Goal: Transaction & Acquisition: Obtain resource

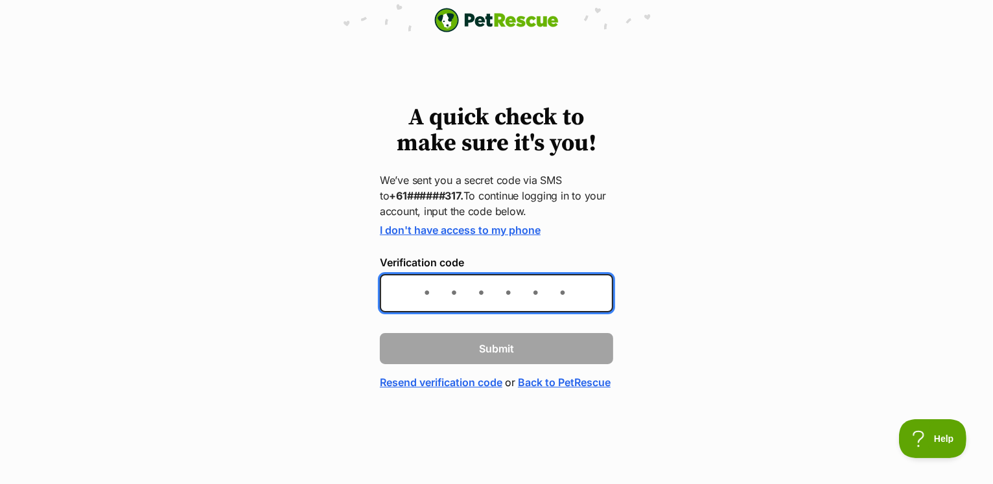
click at [437, 293] on input "Verification code" at bounding box center [496, 293] width 233 height 38
type input "006061"
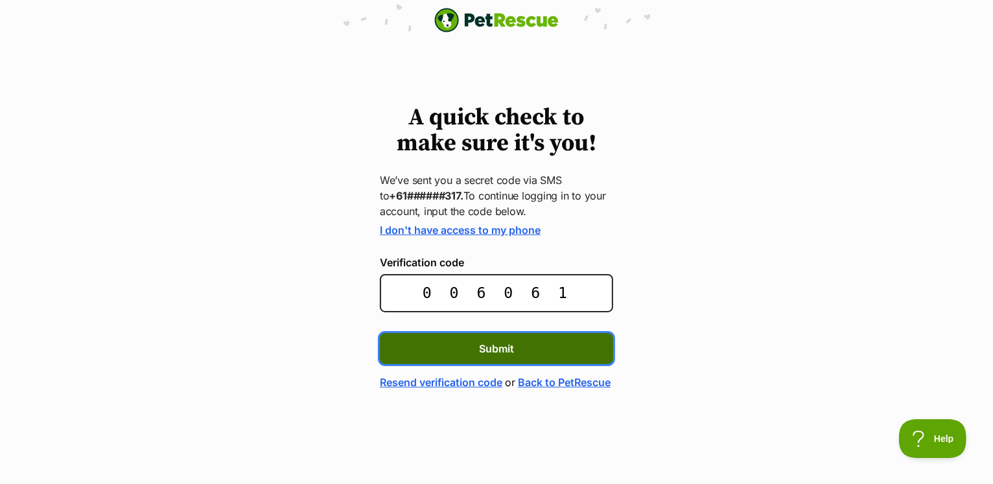
click at [505, 343] on span "Submit" at bounding box center [496, 349] width 35 height 16
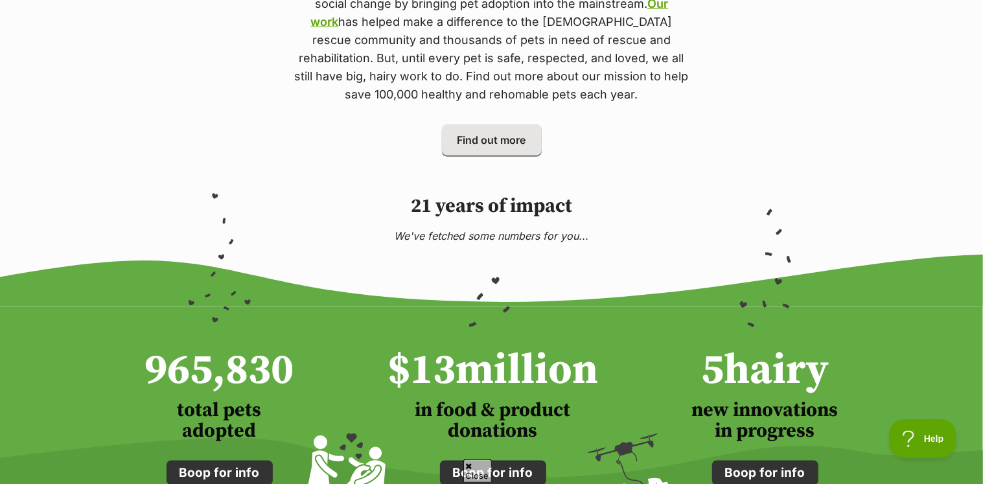
scroll to position [1166, 0]
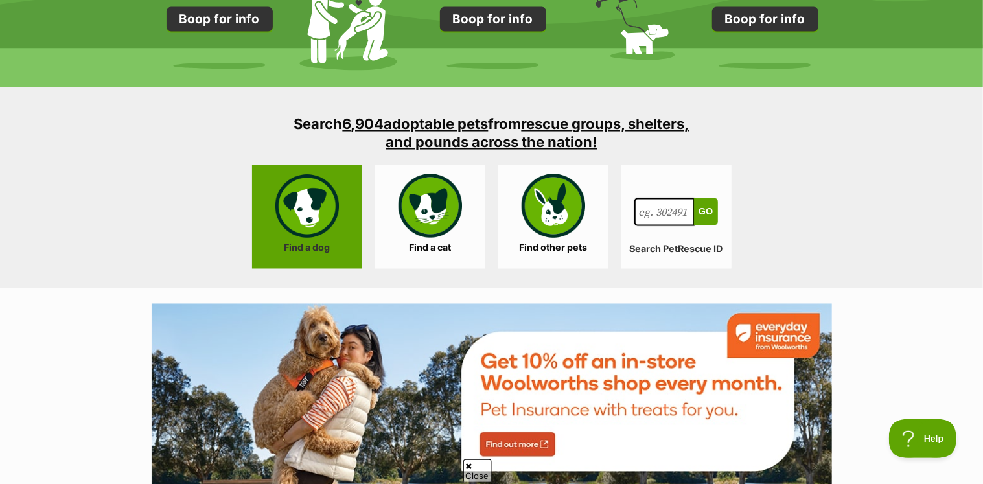
click at [290, 202] on link "Find a dog" at bounding box center [307, 217] width 110 height 104
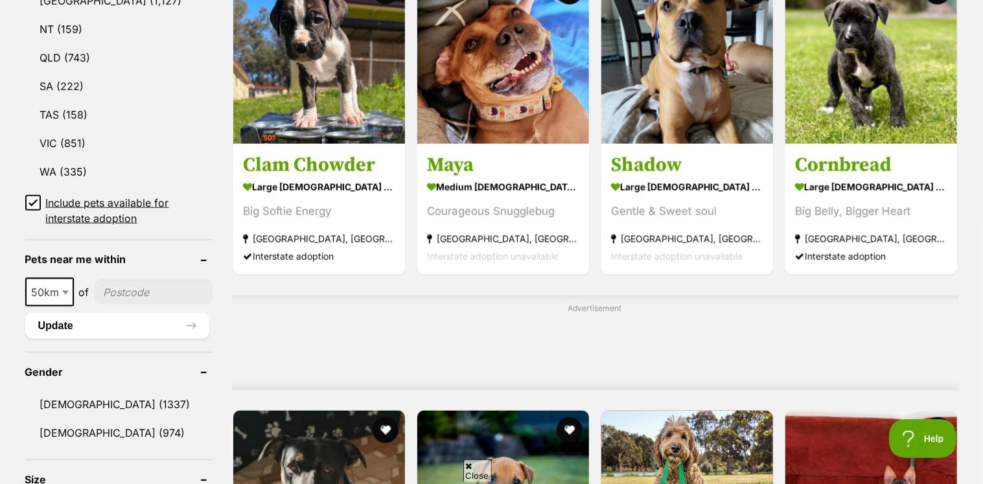
scroll to position [777, 0]
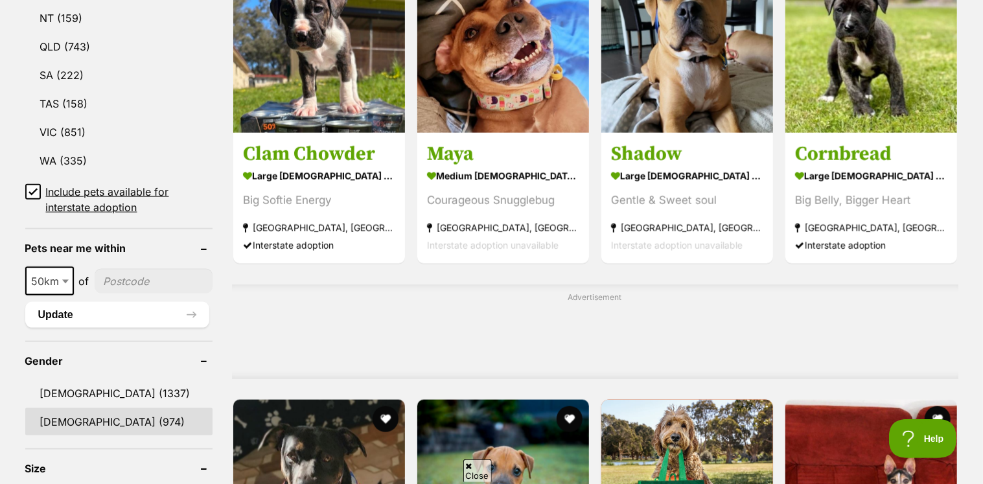
click at [62, 413] on link "Female (974)" at bounding box center [118, 421] width 187 height 27
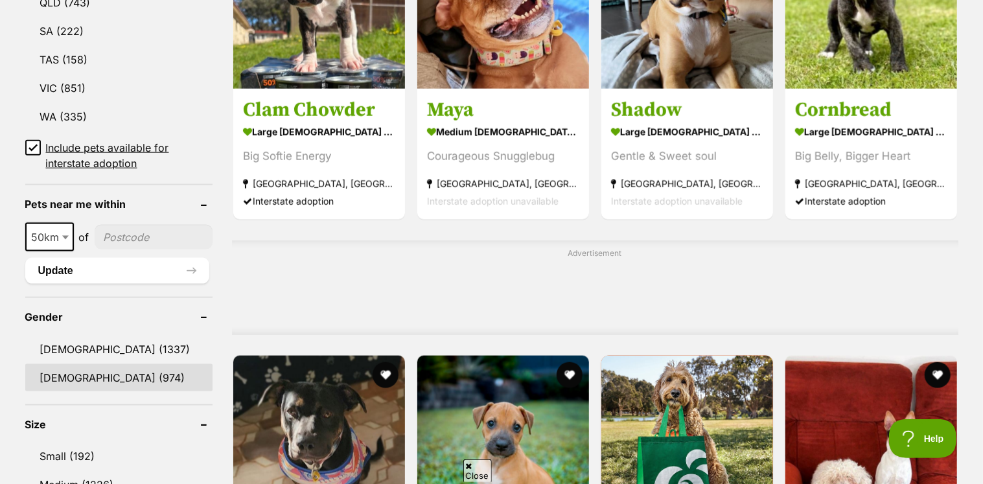
scroll to position [941, 0]
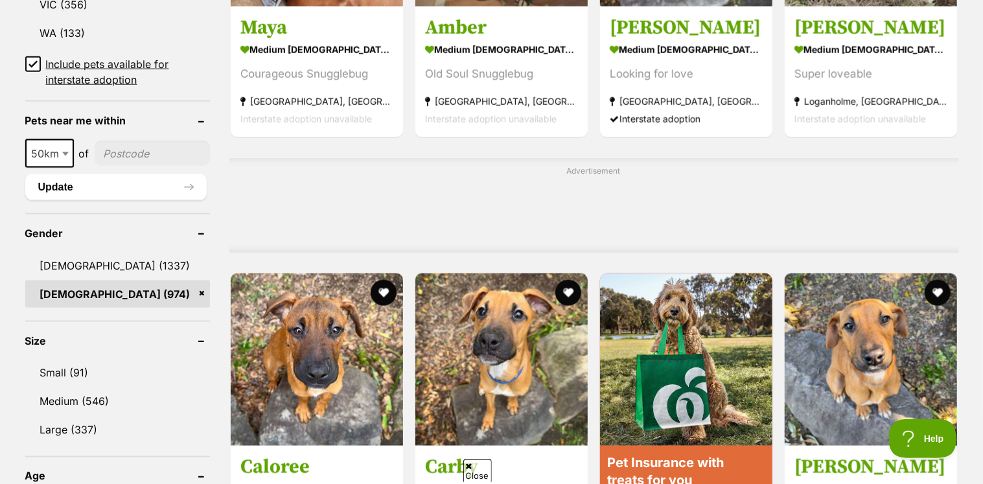
scroll to position [972, 0]
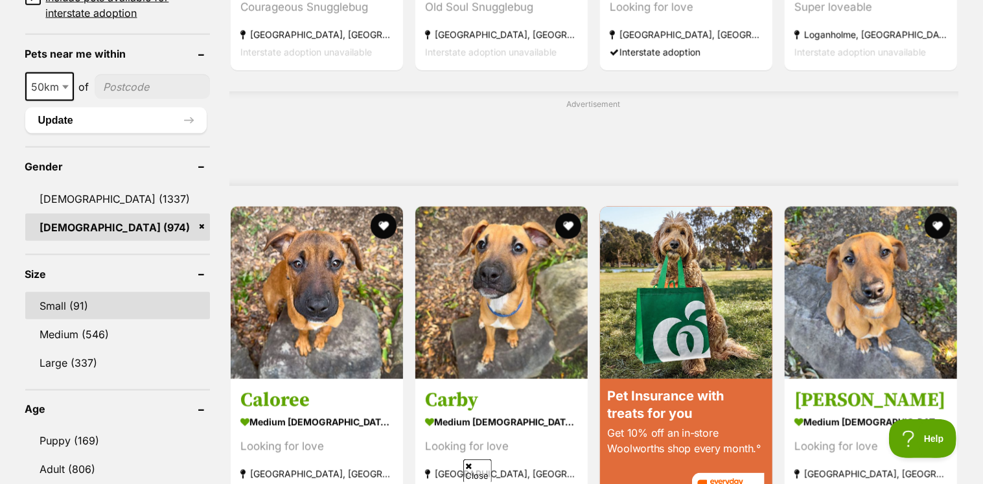
click at [54, 302] on link "Small (91)" at bounding box center [117, 305] width 185 height 27
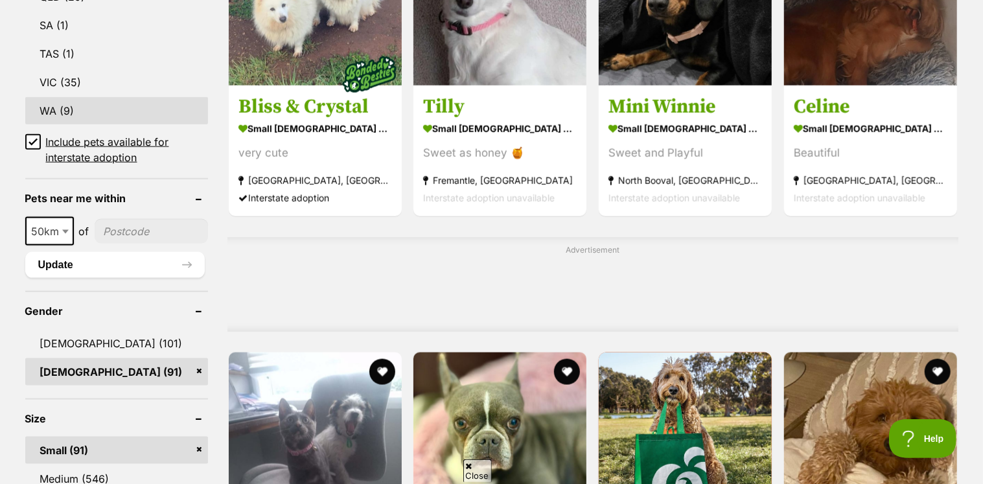
scroll to position [842, 0]
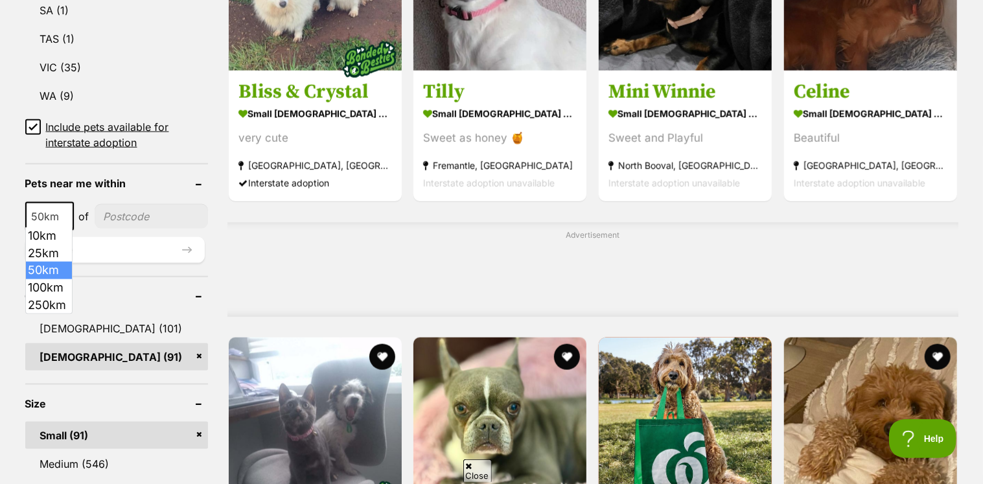
click at [63, 215] on b at bounding box center [65, 217] width 6 height 4
select select "250"
click at [136, 210] on input"] "postcode" at bounding box center [154, 216] width 107 height 25
type input"] "2299"
click at [69, 242] on button "Update" at bounding box center [114, 250] width 179 height 26
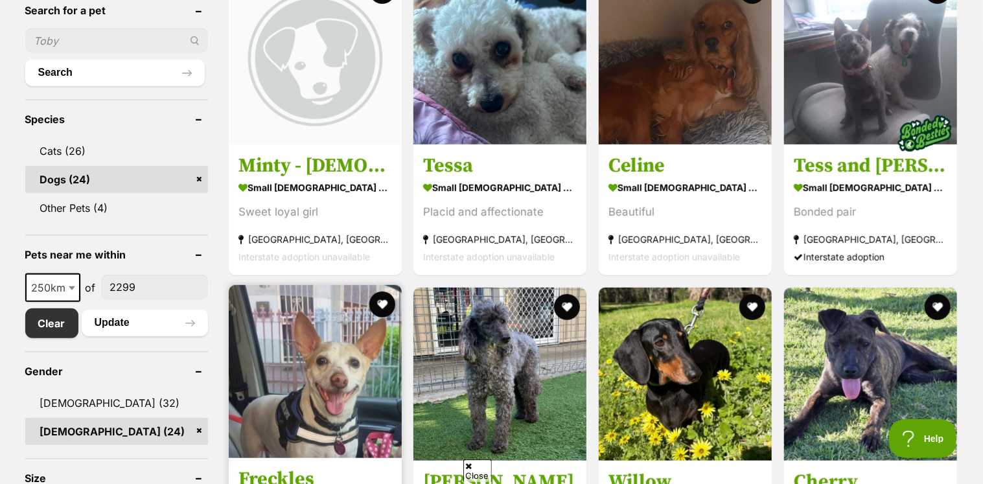
scroll to position [454, 0]
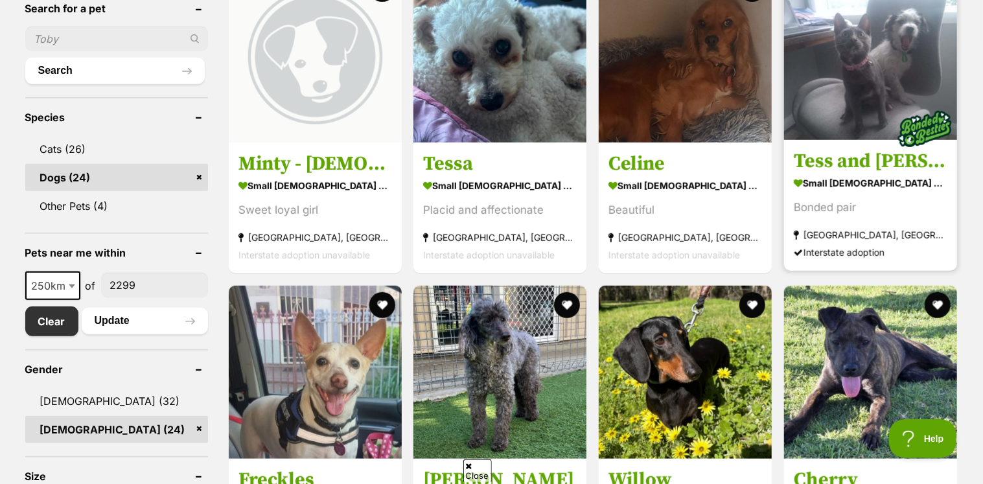
click at [845, 79] on img at bounding box center [870, 53] width 173 height 173
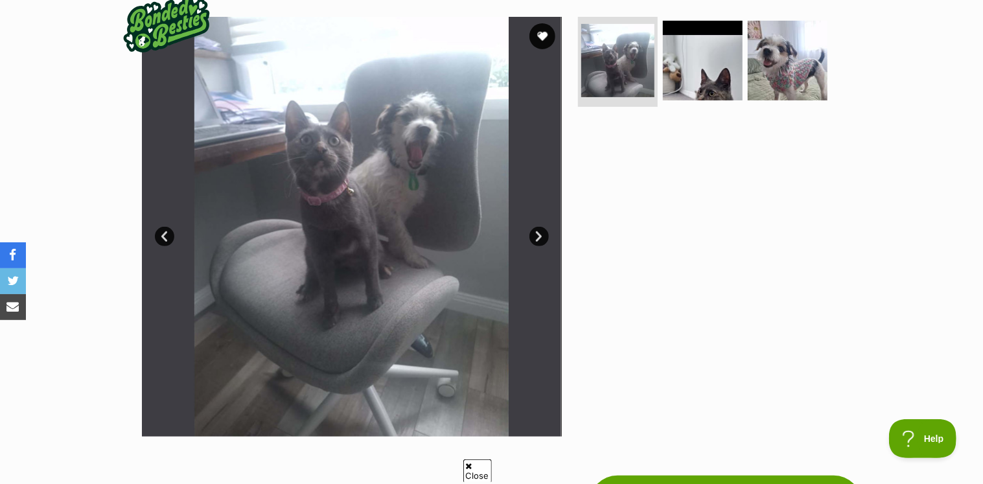
scroll to position [259, 0]
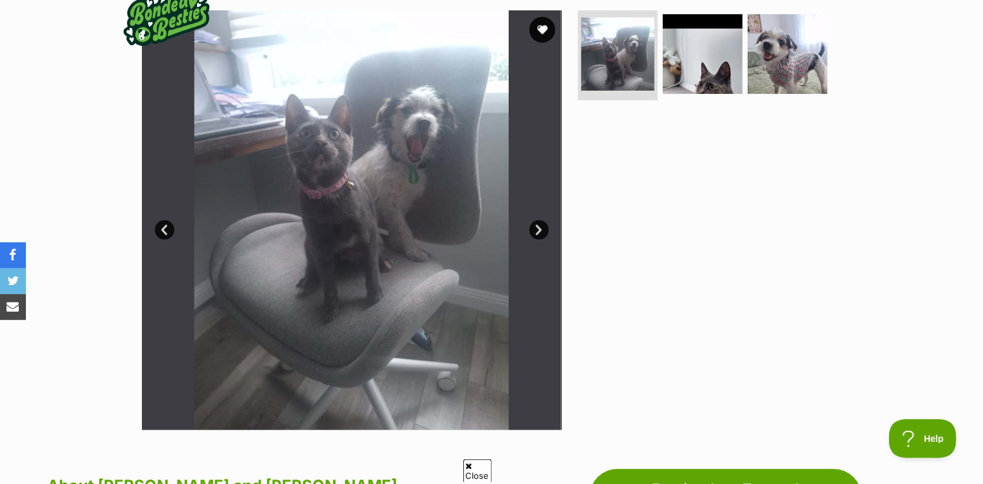
click at [538, 230] on link "Next" at bounding box center [538, 229] width 19 height 19
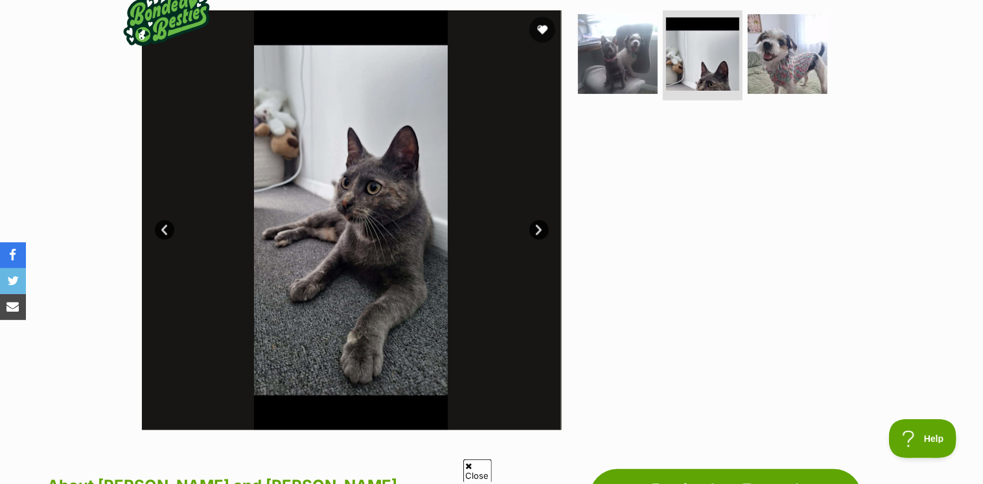
click at [537, 227] on link "Next" at bounding box center [538, 229] width 19 height 19
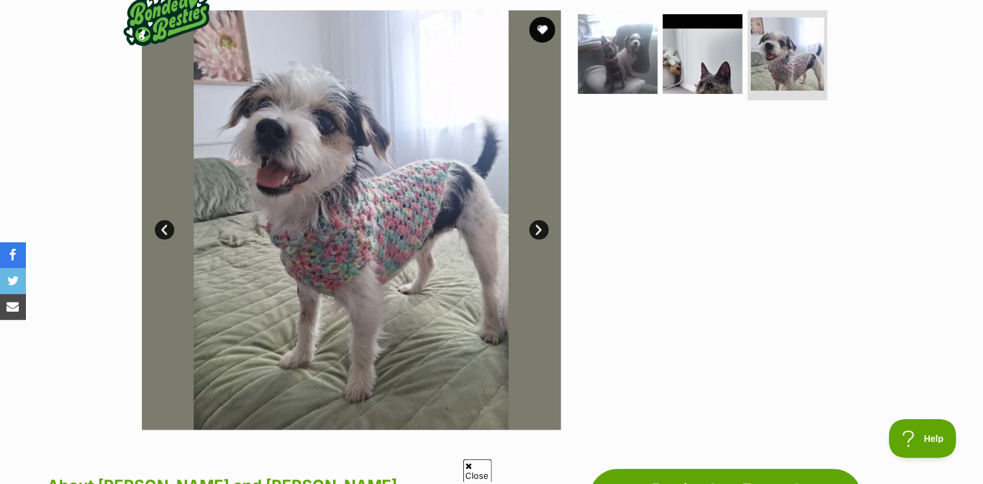
click at [540, 225] on link "Next" at bounding box center [538, 229] width 19 height 19
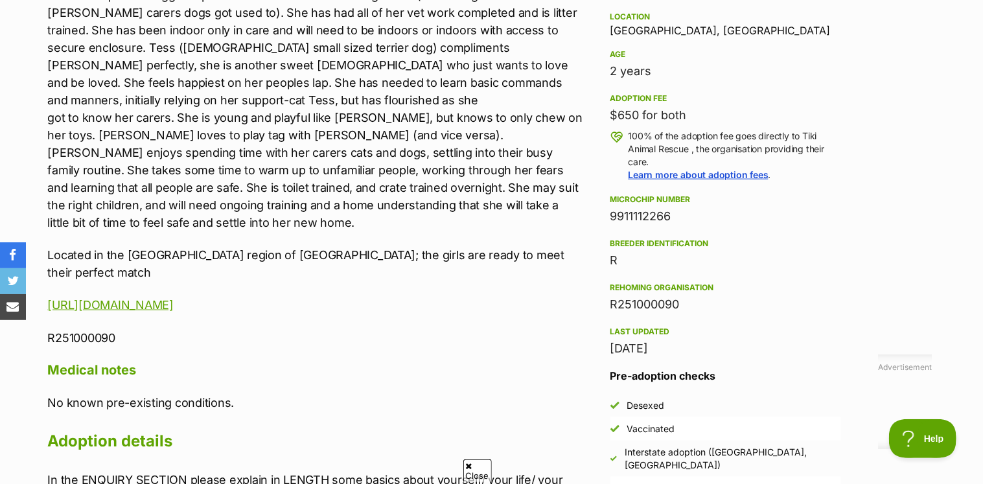
scroll to position [972, 0]
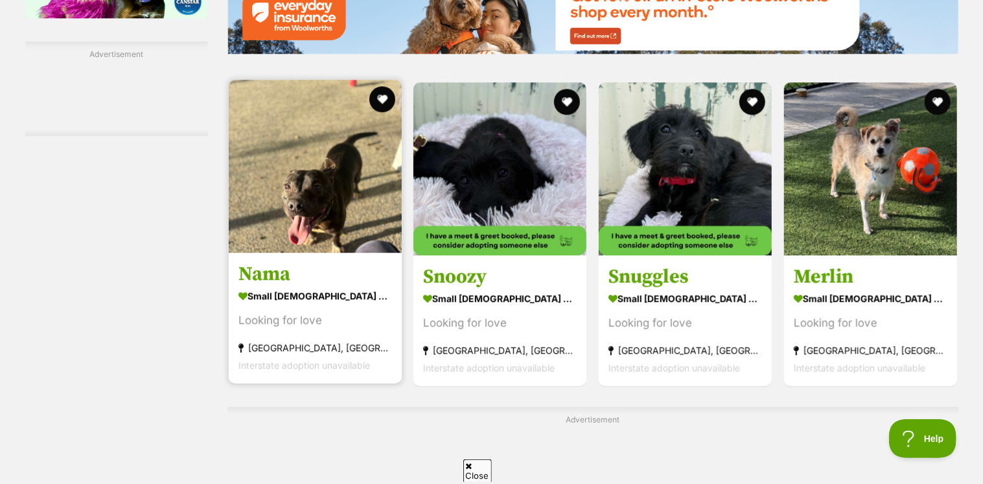
scroll to position [1879, 0]
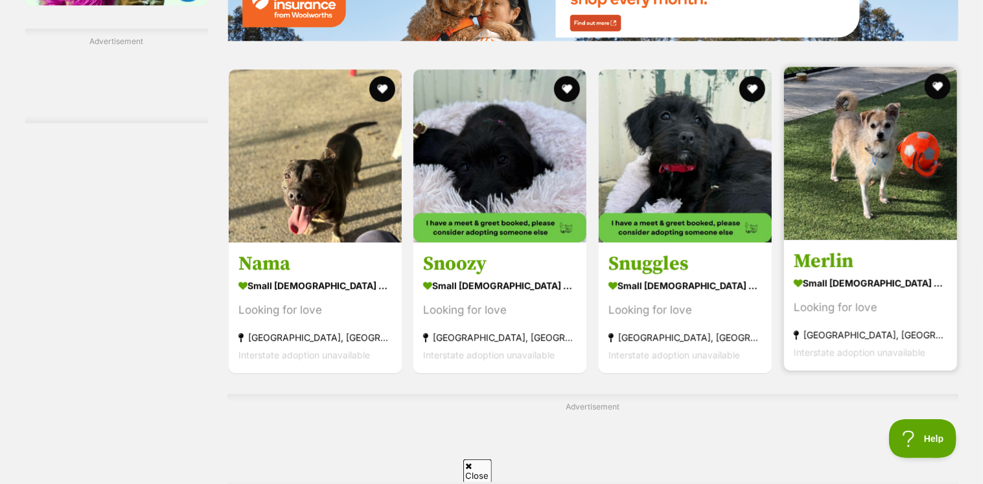
click at [844, 124] on img at bounding box center [870, 153] width 173 height 173
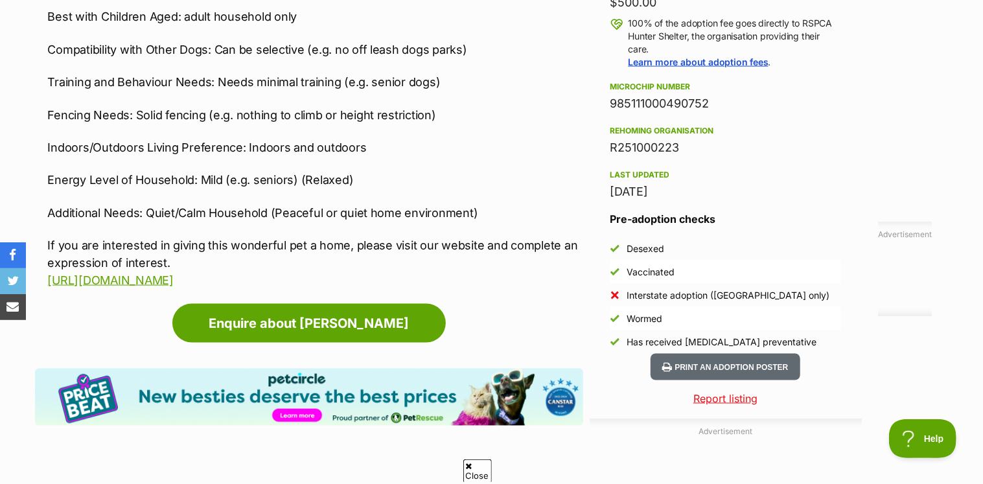
scroll to position [907, 0]
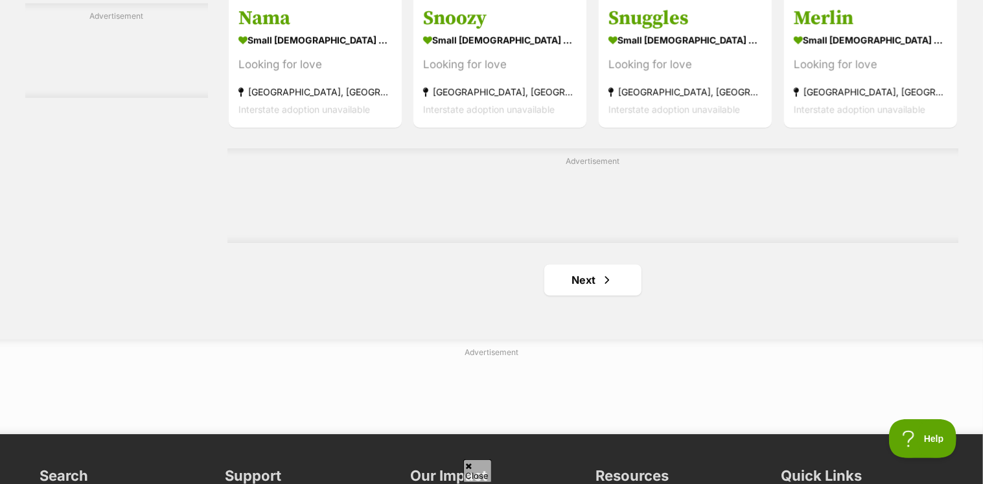
scroll to position [2203, 0]
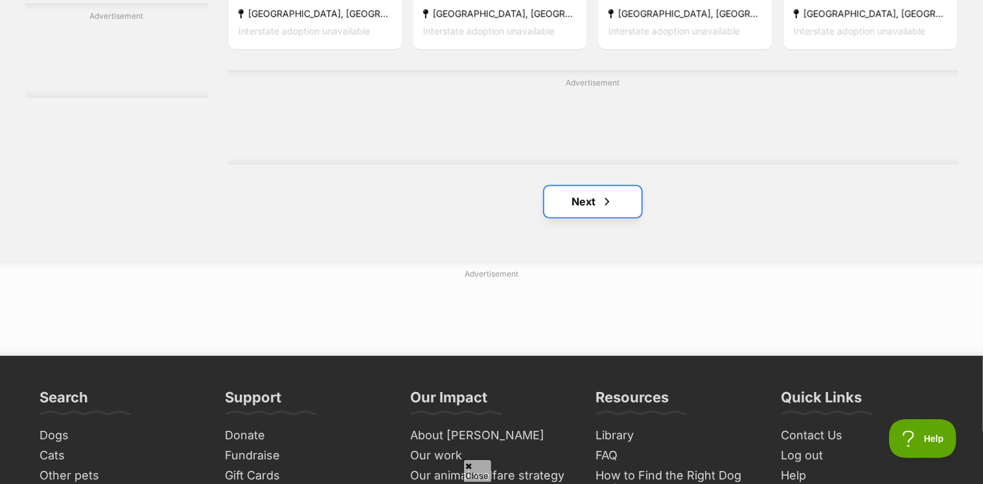
click at [579, 205] on link "Next" at bounding box center [592, 201] width 97 height 31
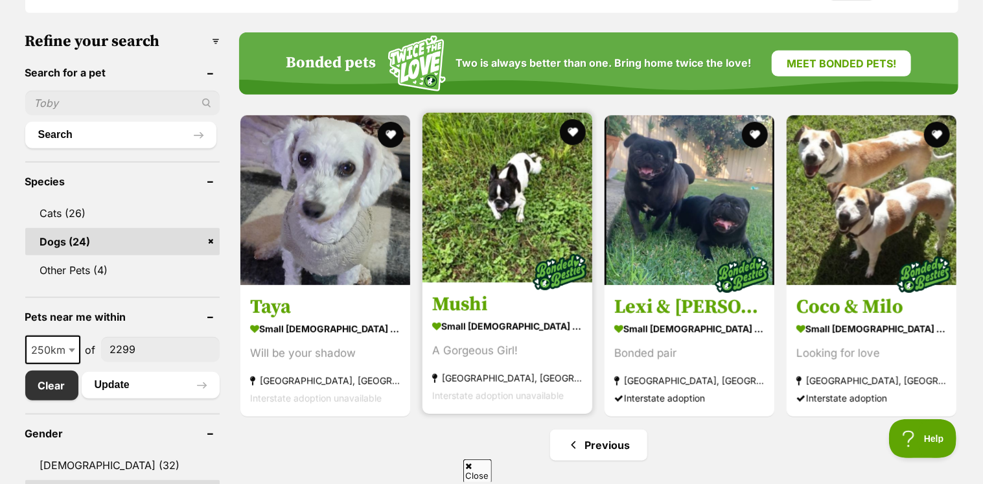
scroll to position [454, 0]
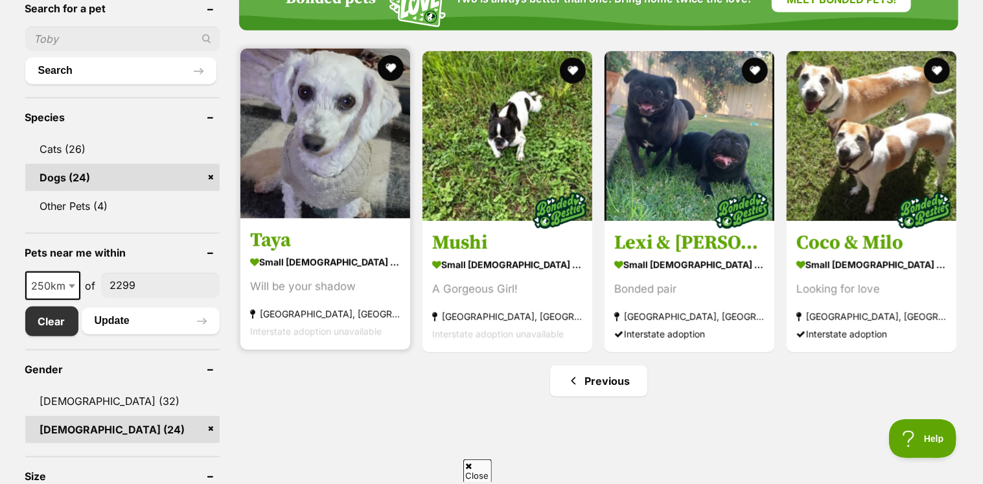
click at [298, 128] on img at bounding box center [325, 134] width 170 height 170
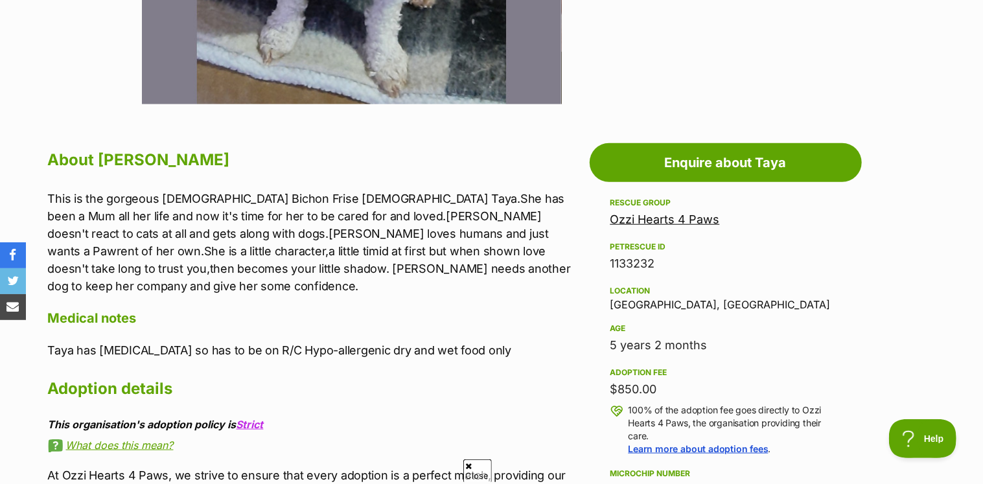
scroll to position [583, 0]
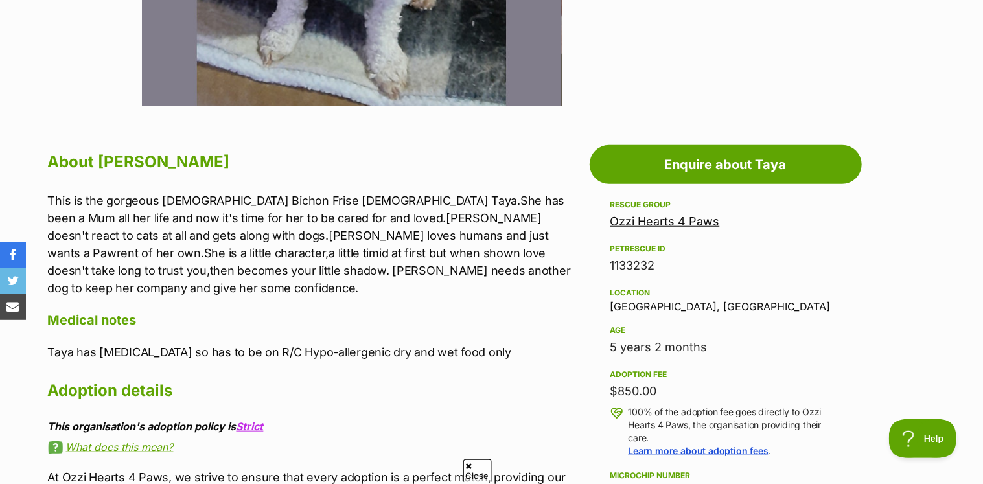
click at [652, 218] on link "Ozzi Hearts 4 Paws" at bounding box center [664, 221] width 109 height 14
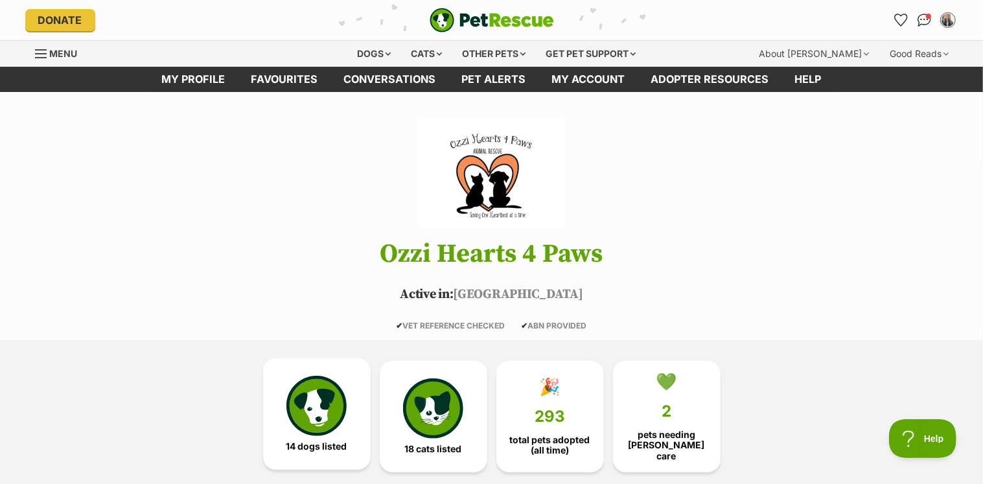
scroll to position [65, 0]
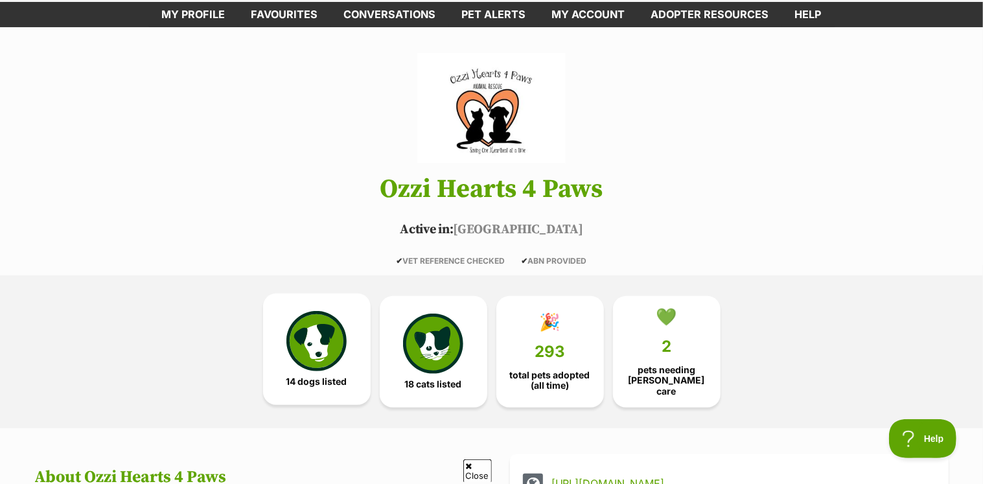
click at [318, 334] on img at bounding box center [316, 341] width 60 height 60
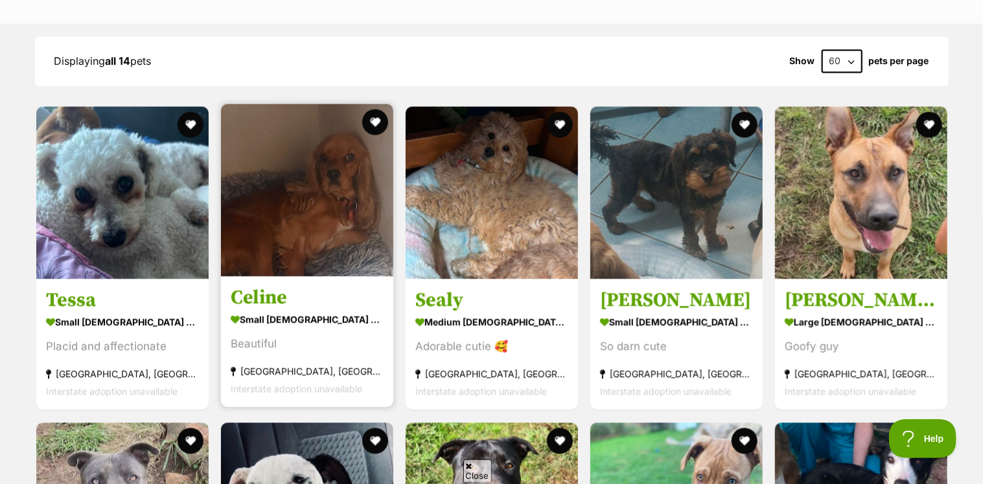
scroll to position [1431, 0]
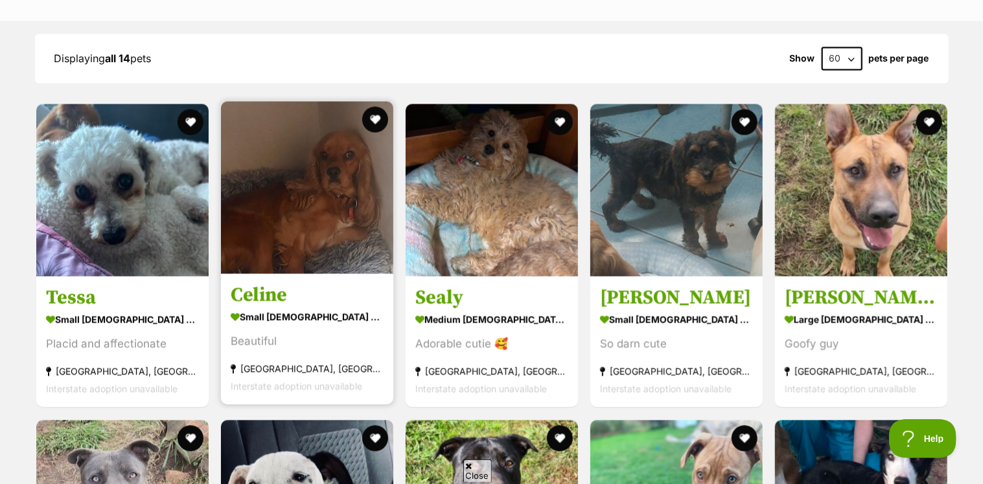
click at [298, 241] on img at bounding box center [307, 187] width 172 height 172
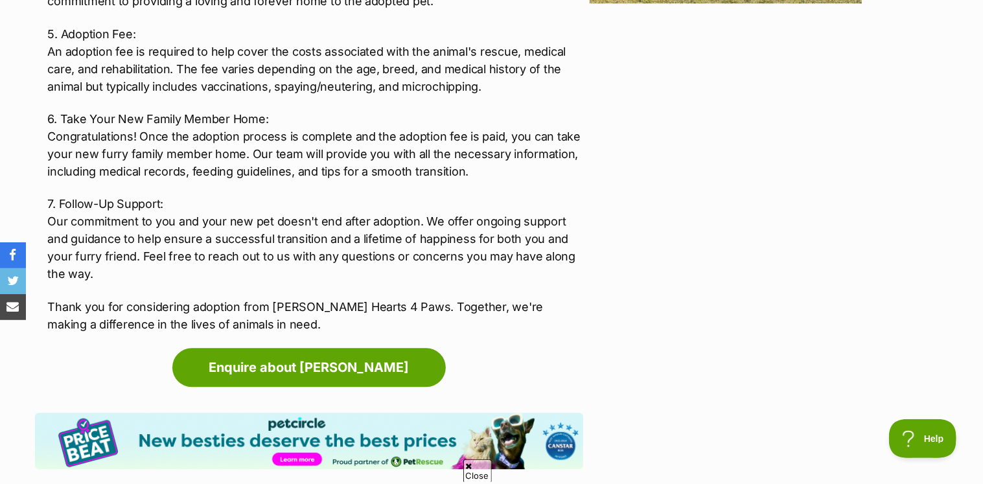
scroll to position [1749, 0]
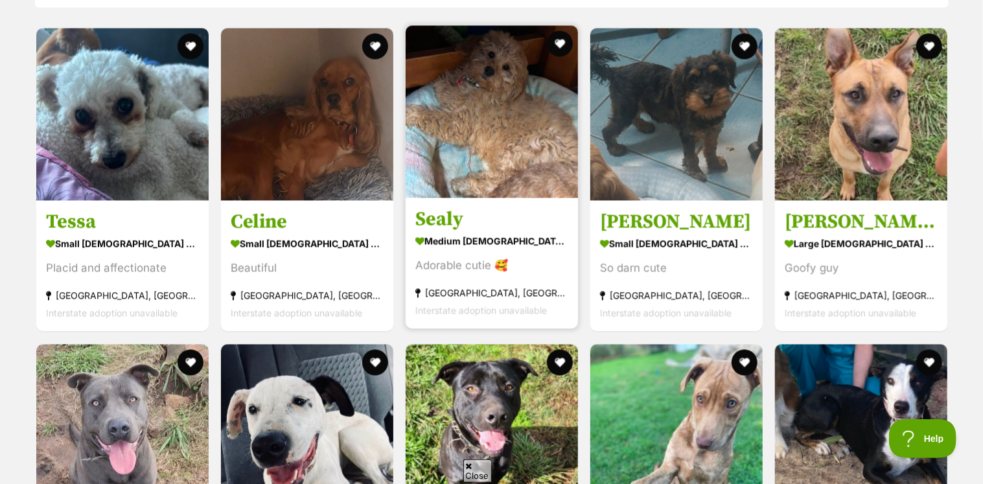
scroll to position [1495, 0]
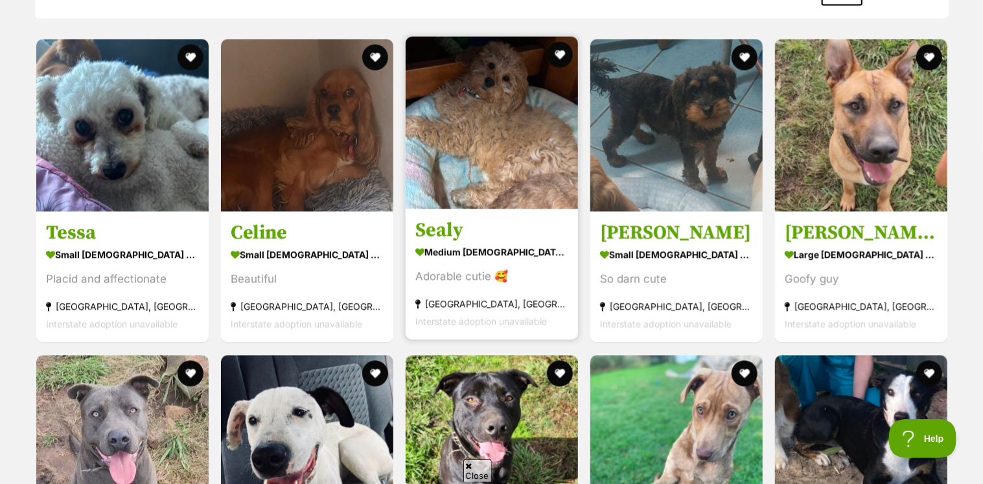
click at [479, 172] on img at bounding box center [492, 122] width 172 height 172
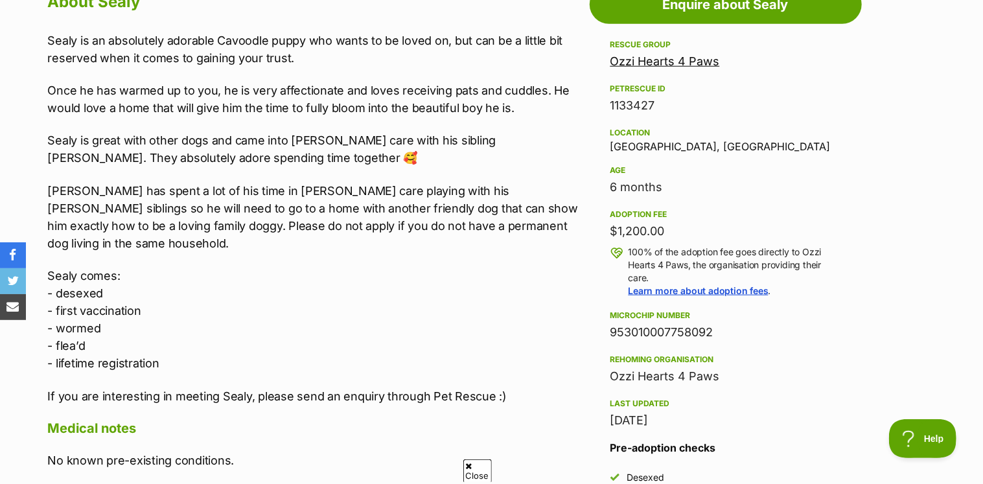
scroll to position [777, 0]
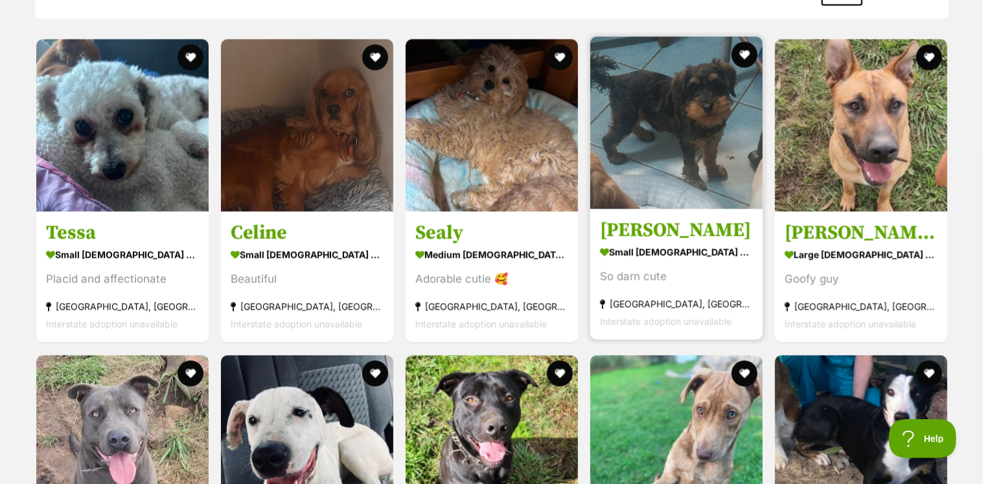
click at [680, 170] on img at bounding box center [676, 122] width 172 height 172
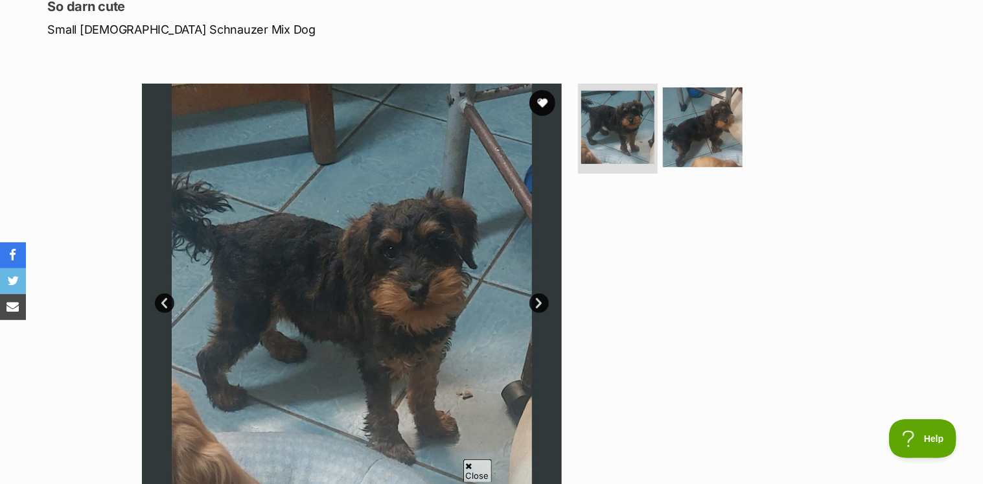
scroll to position [194, 0]
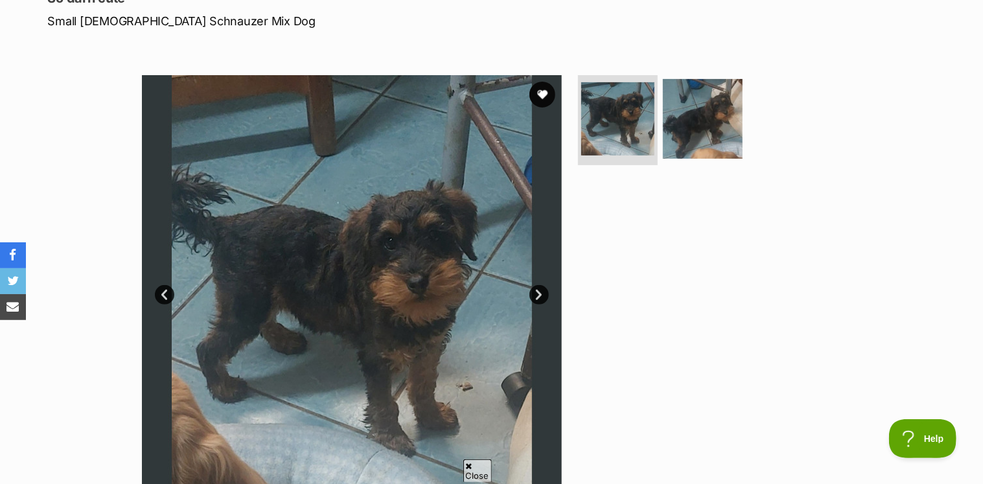
click at [541, 289] on link "Next" at bounding box center [538, 294] width 19 height 19
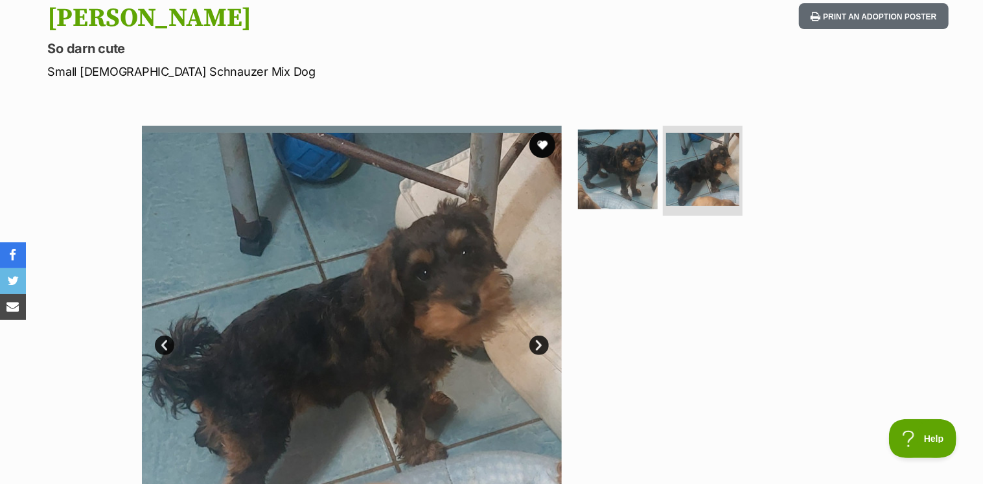
scroll to position [0, 0]
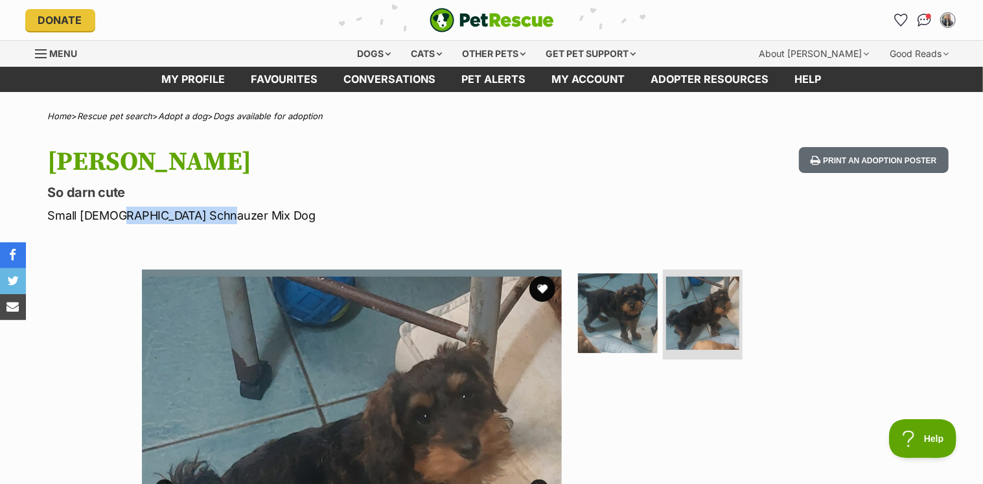
drag, startPoint x: 240, startPoint y: 203, endPoint x: 111, endPoint y: 214, distance: 129.4
click at [110, 214] on hgroup "Walter So darn cute Small Male Schnauzer Mix Dog" at bounding box center [322, 185] width 548 height 77
drag, startPoint x: 111, startPoint y: 214, endPoint x: 148, endPoint y: 214, distance: 36.9
copy p "Schnauzer Mix Dog"
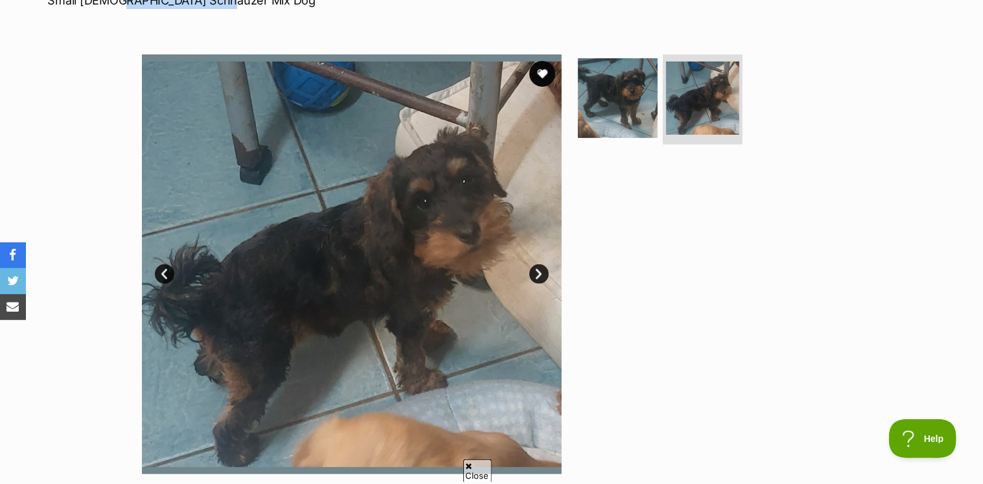
scroll to position [259, 0]
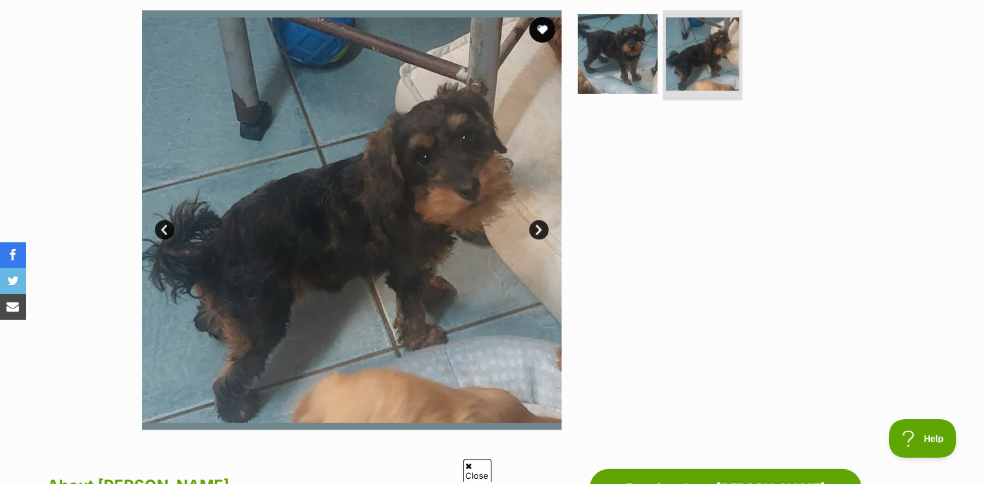
click at [539, 235] on link "Next" at bounding box center [538, 229] width 19 height 19
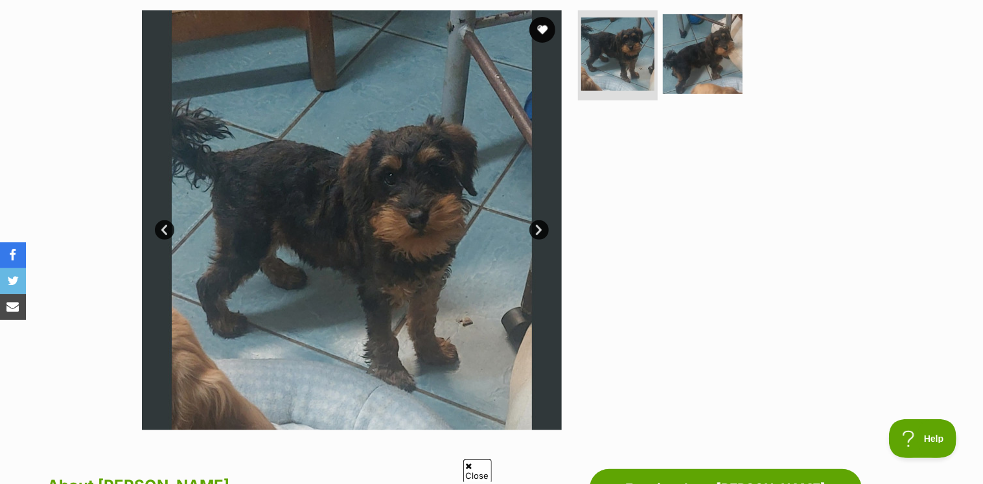
click at [542, 230] on link "Next" at bounding box center [538, 229] width 19 height 19
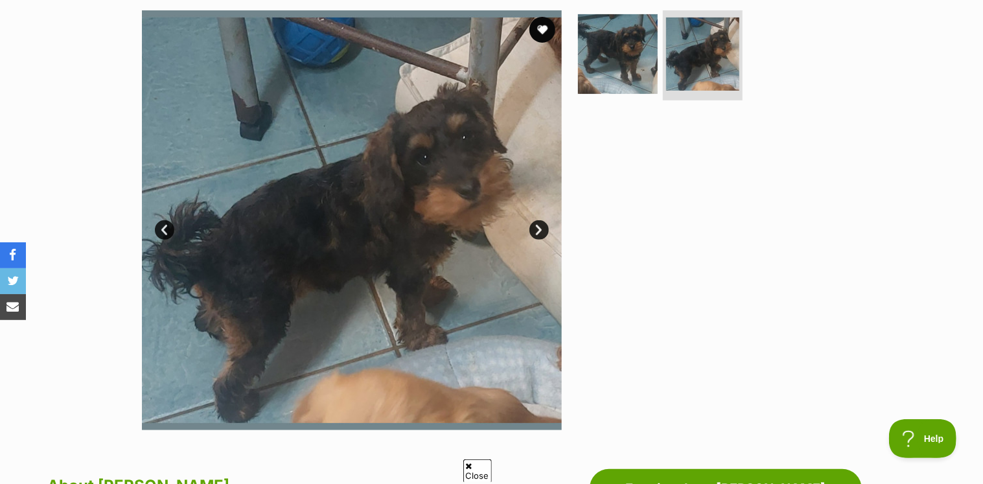
click at [542, 229] on link "Next" at bounding box center [538, 229] width 19 height 19
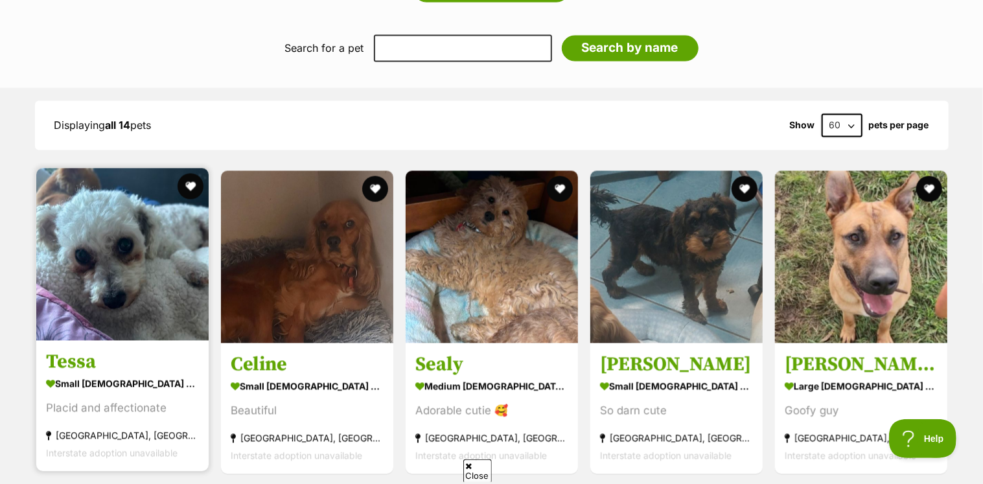
scroll to position [1171, 0]
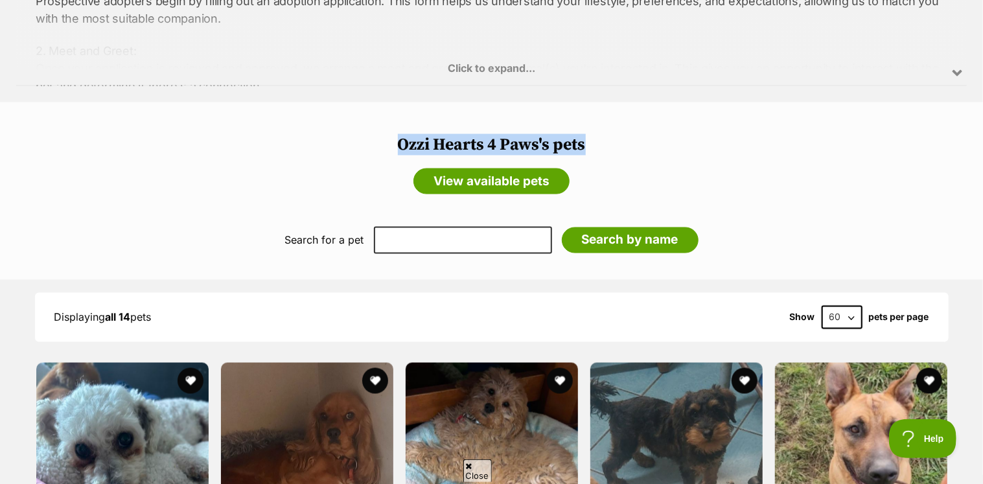
drag, startPoint x: 393, startPoint y: 134, endPoint x: 596, endPoint y: 133, distance: 202.8
click at [596, 135] on h2 "Ozzi Hearts 4 Paws's pets" at bounding box center [491, 144] width 957 height 19
drag, startPoint x: 596, startPoint y: 133, endPoint x: 528, endPoint y: 137, distance: 68.1
copy h2 "Ozzi Hearts 4 Paws's pets"
